Goal: Task Accomplishment & Management: Manage account settings

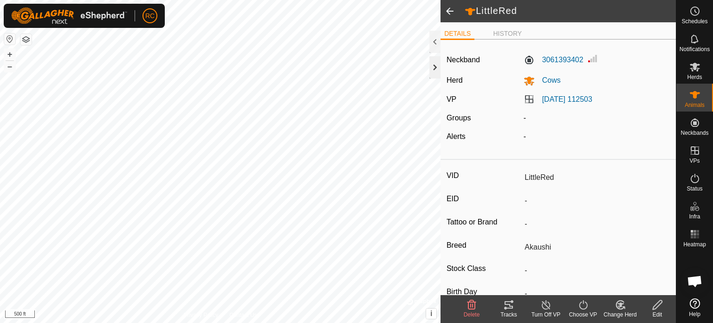
click at [431, 66] on div at bounding box center [434, 67] width 11 height 22
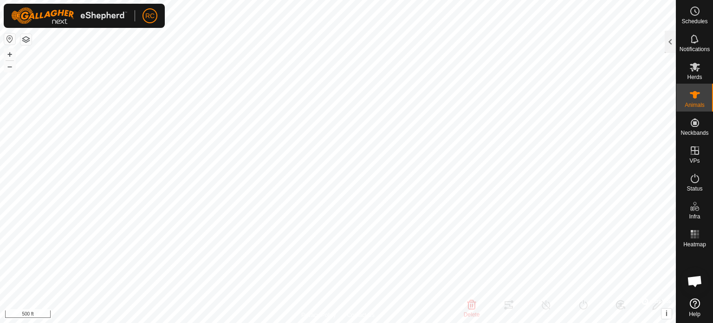
type input "Sangria"
type input "-"
type input "Akaushi"
type input "-"
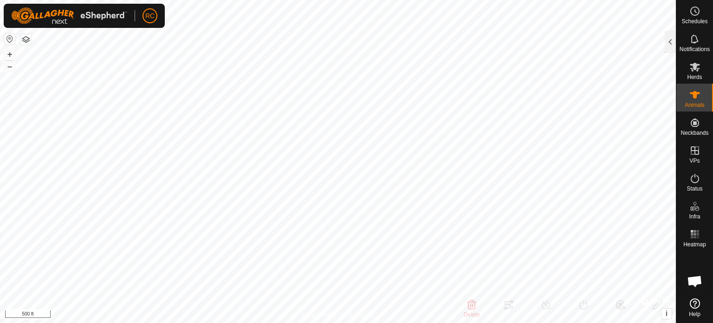
type input "0 kg"
type input "-"
click at [695, 186] on span "Status" at bounding box center [695, 189] width 16 height 6
click at [665, 40] on div at bounding box center [670, 42] width 11 height 22
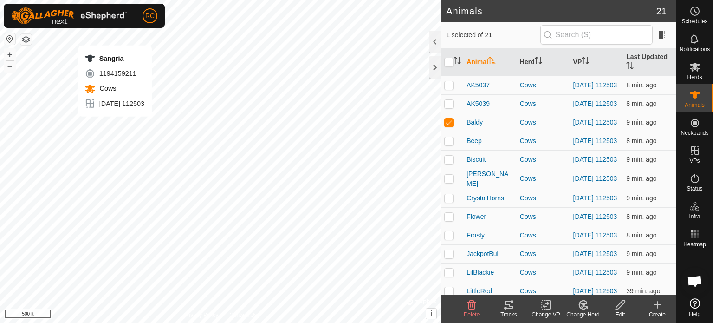
checkbox input "false"
checkbox input "true"
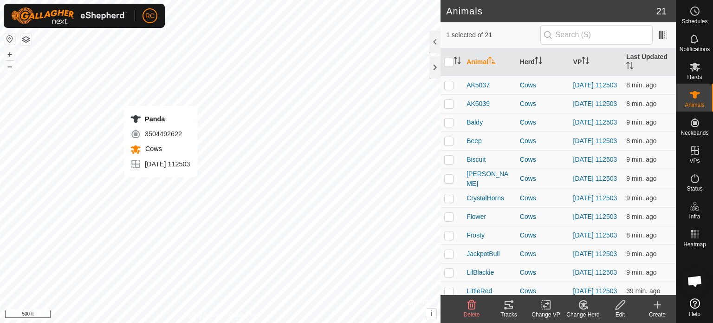
checkbox input "true"
checkbox input "false"
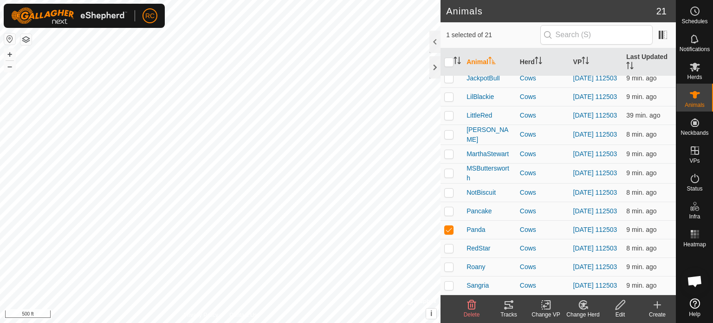
scroll to position [198, 0]
click at [702, 232] on es-heatmap-svg-icon at bounding box center [695, 234] width 17 height 15
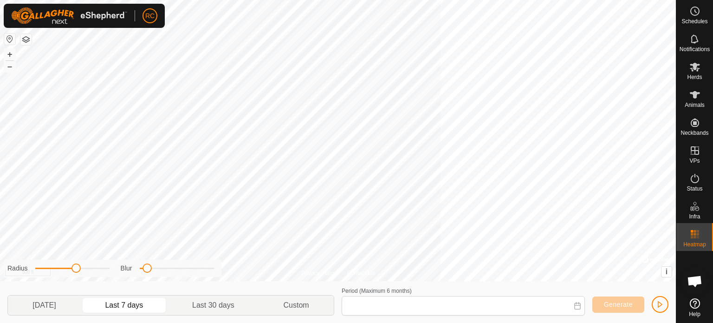
type input "[DATE] - [DATE]"
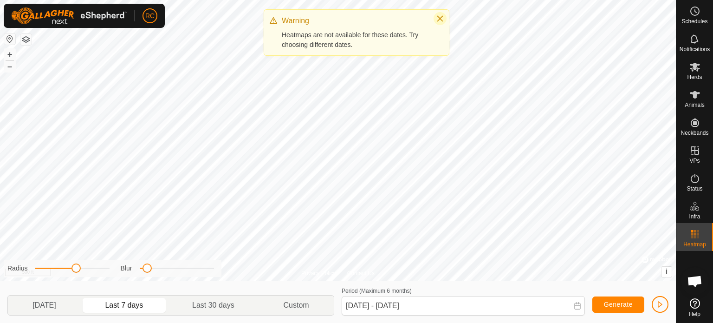
click at [438, 18] on icon "Close" at bounding box center [439, 18] width 7 height 7
